Goal: Use online tool/utility: Utilize a website feature to perform a specific function

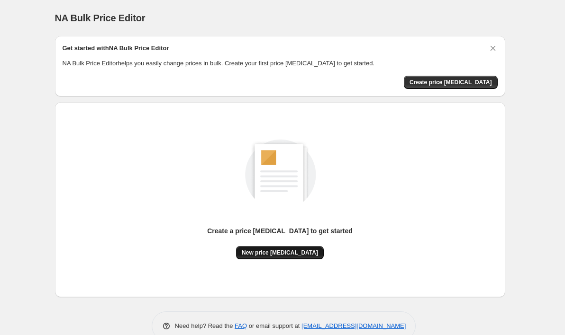
click at [285, 251] on span "New price [MEDICAL_DATA]" at bounding box center [280, 253] width 76 height 8
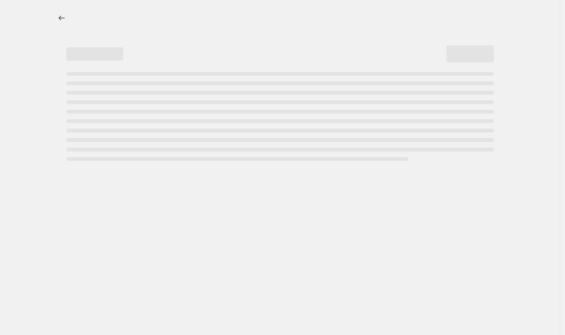
select select "percentage"
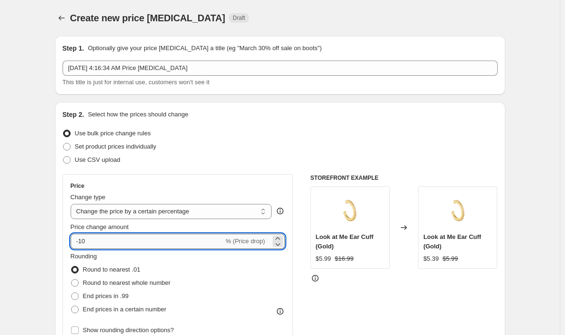
drag, startPoint x: 104, startPoint y: 241, endPoint x: 82, endPoint y: 242, distance: 21.8
click at [82, 242] on input "-10" at bounding box center [147, 241] width 153 height 15
type input "-90"
click at [322, 153] on div "Set product prices individually" at bounding box center [280, 146] width 435 height 13
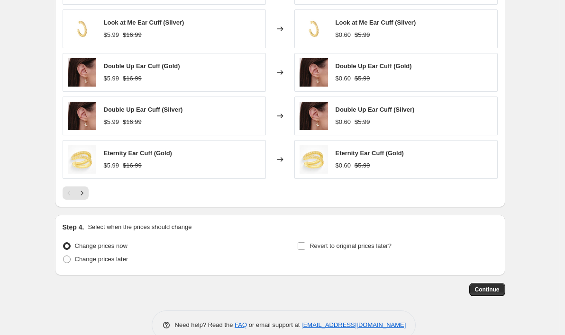
scroll to position [612, 0]
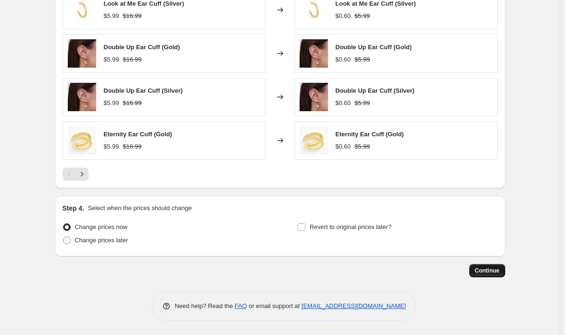
click at [501, 275] on button "Continue" at bounding box center [487, 270] width 36 height 13
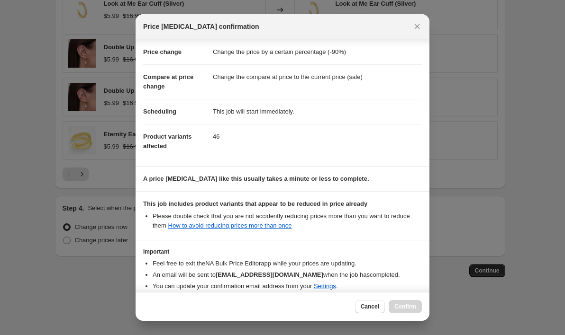
scroll to position [63, 0]
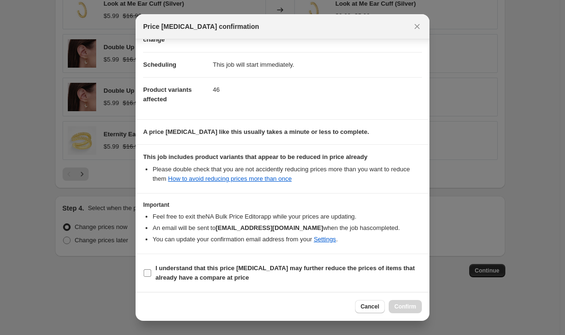
click at [148, 273] on input "I understand that this price [MEDICAL_DATA] may further reduce the prices of it…" at bounding box center [148, 274] width 8 height 8
checkbox input "true"
click at [406, 307] on span "Confirm" at bounding box center [405, 307] width 22 height 8
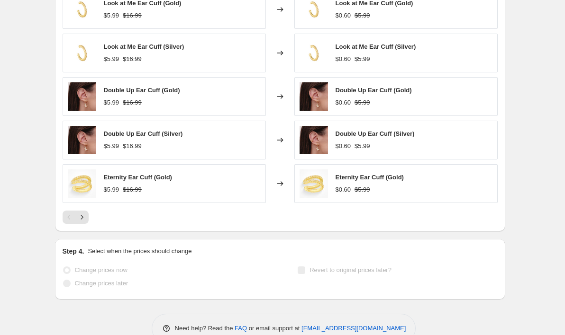
scroll to position [637, 0]
click at [321, 240] on div "Step 4. Select when the prices should change Change prices now Change prices la…" at bounding box center [280, 269] width 450 height 61
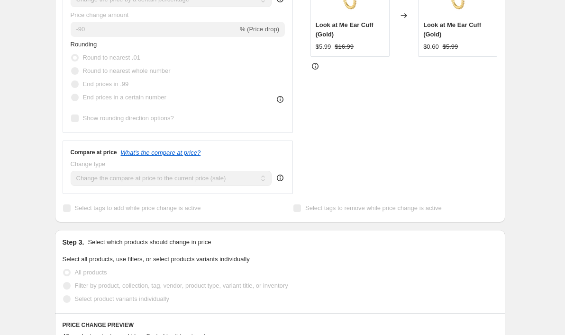
scroll to position [0, 0]
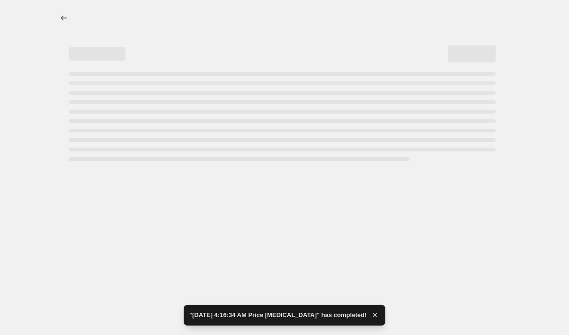
select select "percentage"
